Goal: Check status: Check status

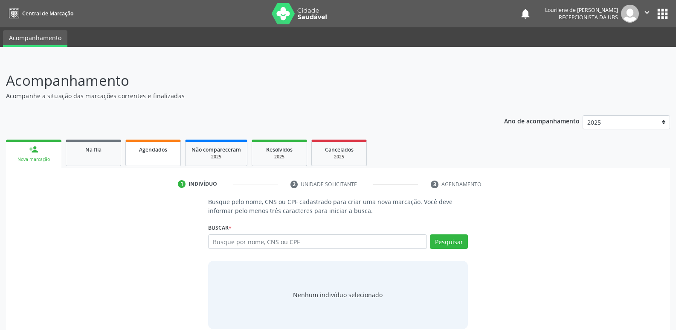
click at [144, 152] on span "Agendados" at bounding box center [153, 149] width 28 height 7
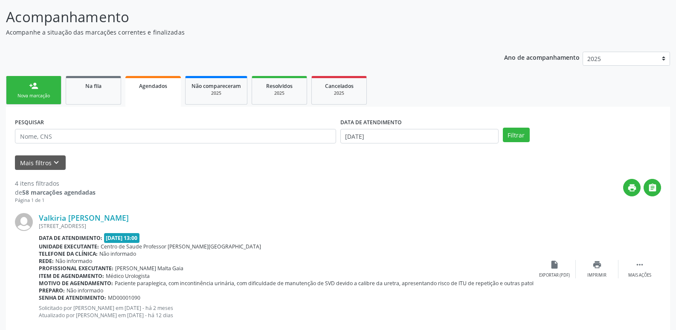
scroll to position [4, 0]
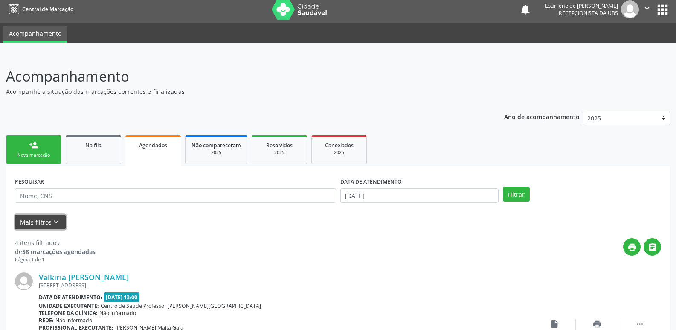
click at [55, 218] on icon "keyboard_arrow_down" at bounding box center [56, 221] width 9 height 9
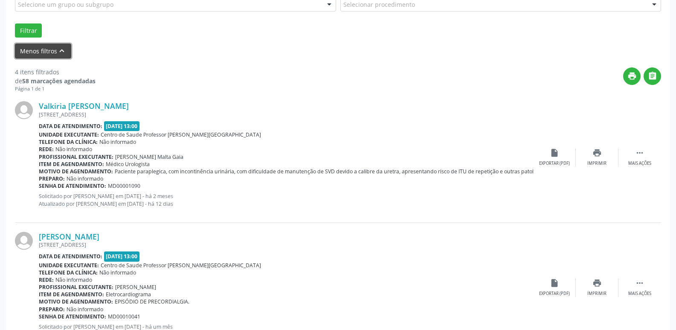
scroll to position [262, 0]
click at [26, 29] on button "Filtrar" at bounding box center [28, 31] width 27 height 15
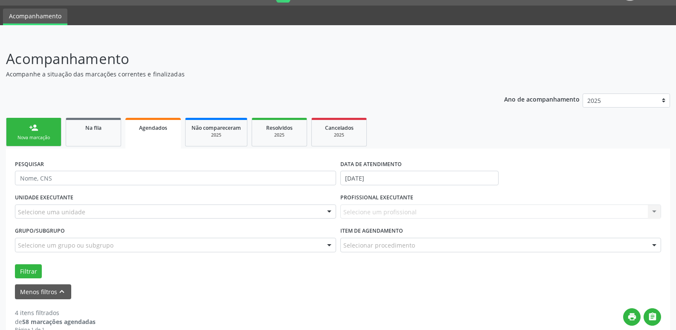
scroll to position [0, 0]
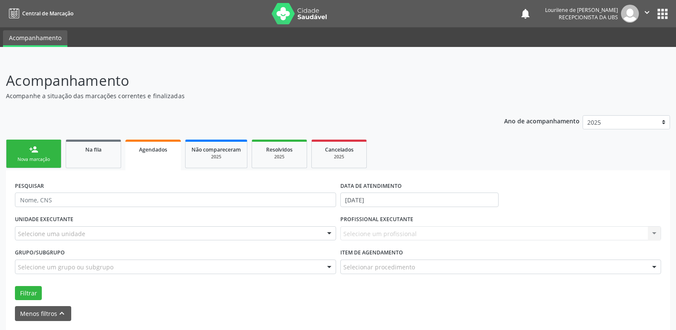
click at [156, 150] on span "Agendados" at bounding box center [153, 149] width 28 height 7
click at [99, 157] on link "Na fila" at bounding box center [93, 153] width 55 height 29
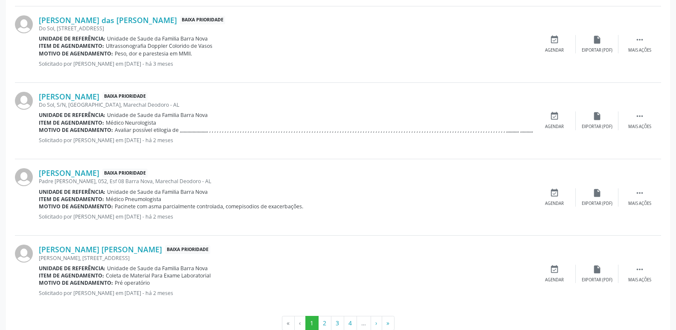
scroll to position [1130, 0]
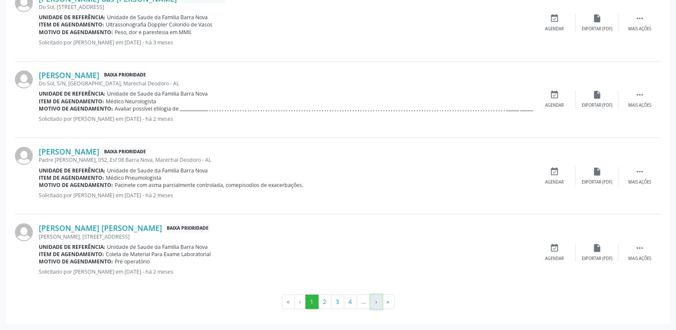
click at [375, 304] on button "›" at bounding box center [377, 301] width 12 height 15
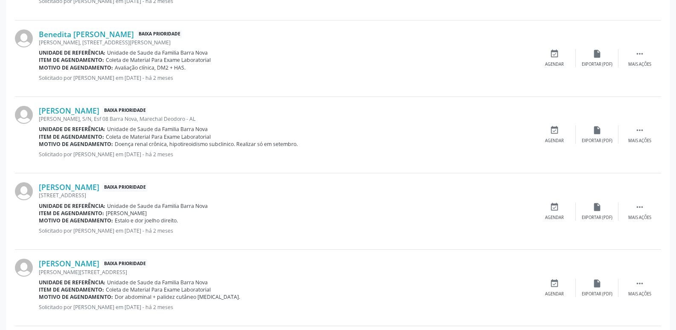
scroll to position [1137, 0]
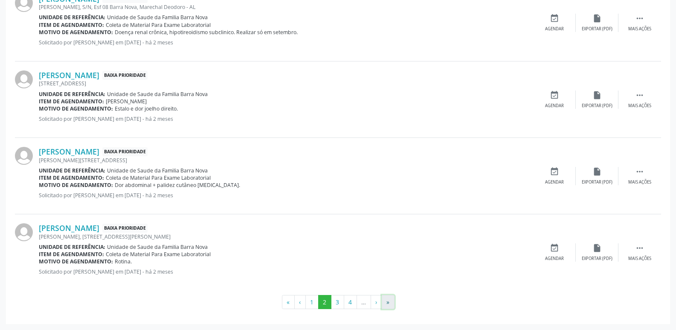
click at [386, 303] on button "»" at bounding box center [388, 302] width 13 height 15
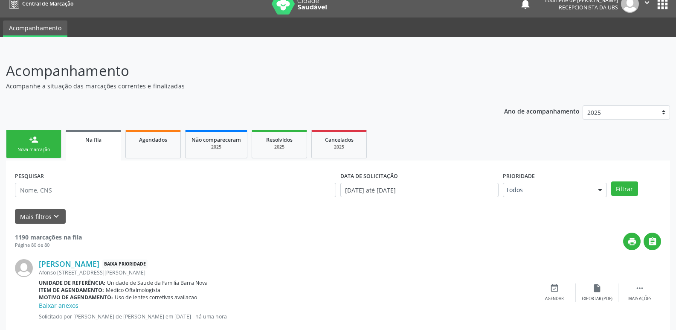
scroll to position [0, 0]
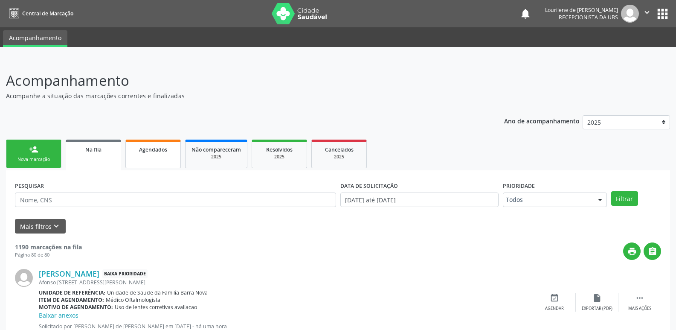
click at [144, 150] on span "Agendados" at bounding box center [153, 149] width 28 height 7
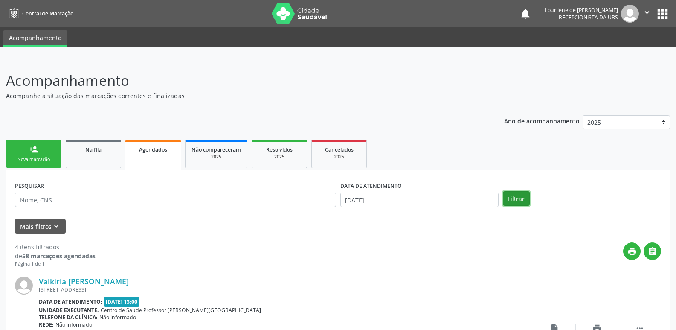
click at [513, 203] on button "Filtrar" at bounding box center [516, 198] width 27 height 15
click at [646, 12] on icon "" at bounding box center [646, 12] width 9 height 9
click at [642, 50] on link "Sair" at bounding box center [625, 52] width 59 height 12
